Goal: Task Accomplishment & Management: Use online tool/utility

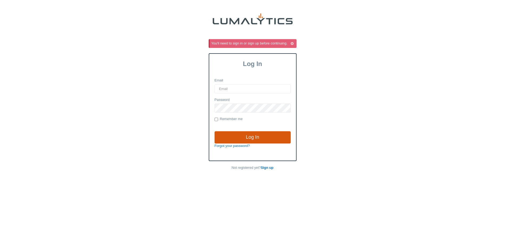
type input "jdykstra@valleytruckparts.com"
click at [257, 135] on input "Log In" at bounding box center [253, 137] width 76 height 12
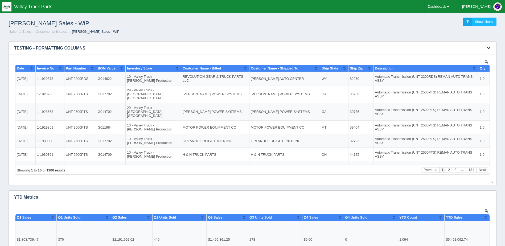
click at [490, 49] on icon "button" at bounding box center [488, 47] width 3 height 3
click at [471, 57] on link "Download CSV" at bounding box center [471, 56] width 43 height 8
